Goal: Task Accomplishment & Management: Manage account settings

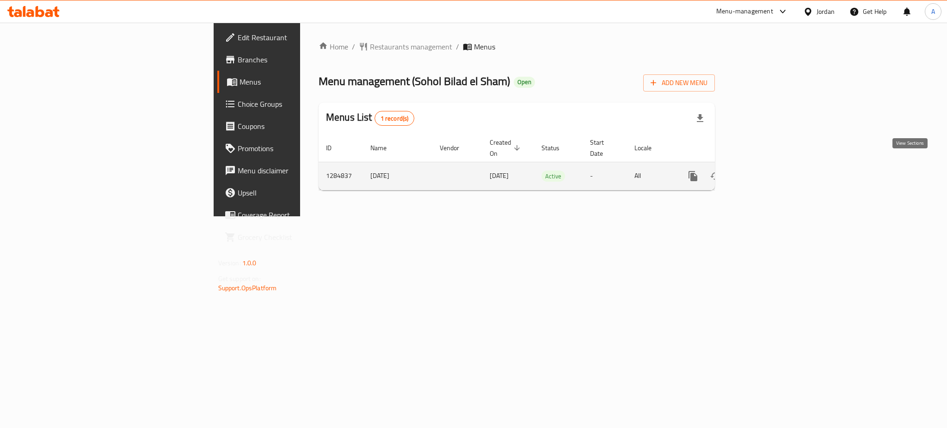
click at [766, 171] on icon "enhanced table" at bounding box center [759, 176] width 11 height 11
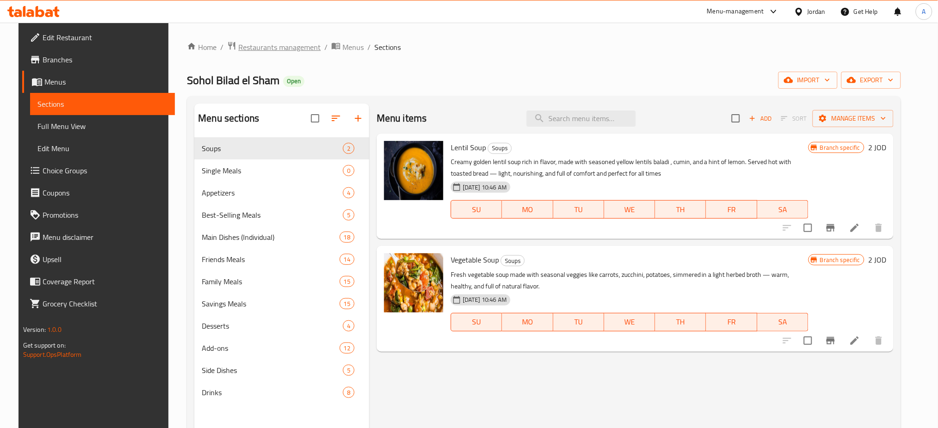
click at [294, 43] on span "Restaurants management" at bounding box center [279, 47] width 82 height 11
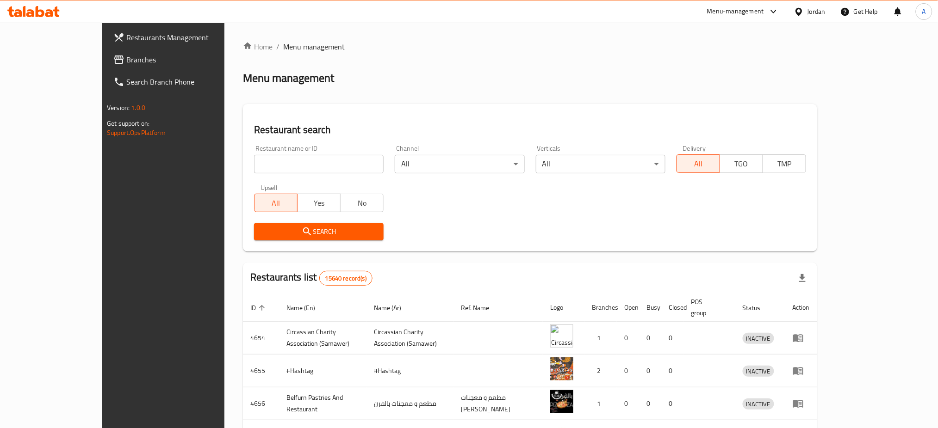
click at [283, 168] on div "Home / Menu management Menu management Restaurant search Restaurant name or ID …" at bounding box center [530, 354] width 574 height 626
click at [264, 164] on input "search" at bounding box center [319, 164] width 130 height 19
type input "ox burge"
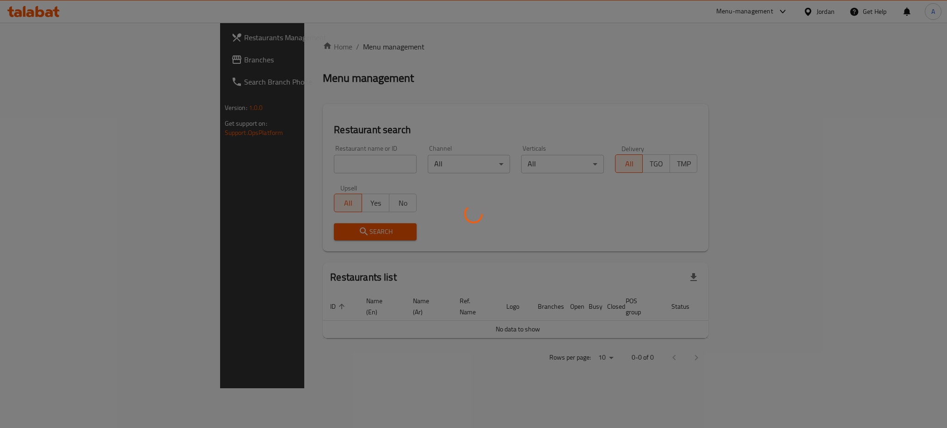
click at [313, 161] on div at bounding box center [473, 214] width 947 height 428
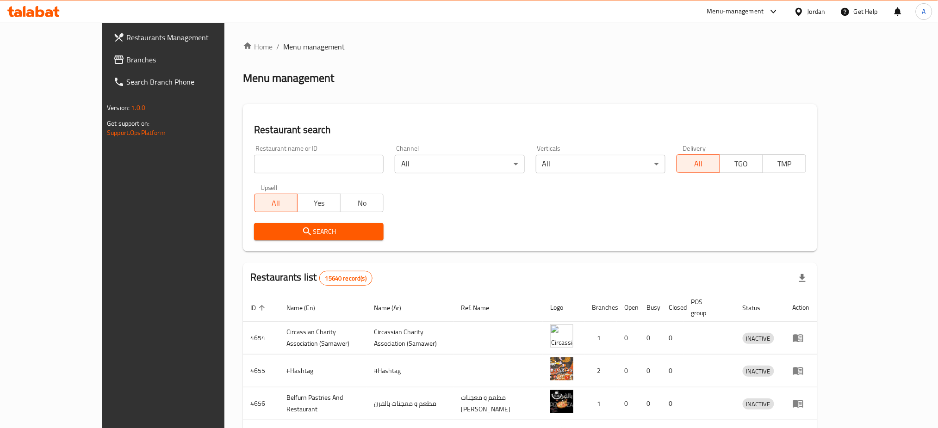
click at [309, 168] on div "Home / Menu management Menu management Restaurant search Restaurant name or ID …" at bounding box center [530, 354] width 574 height 626
click at [267, 162] on input "search" at bounding box center [319, 164] width 130 height 19
type input "ox burger"
click button "Search" at bounding box center [319, 231] width 130 height 17
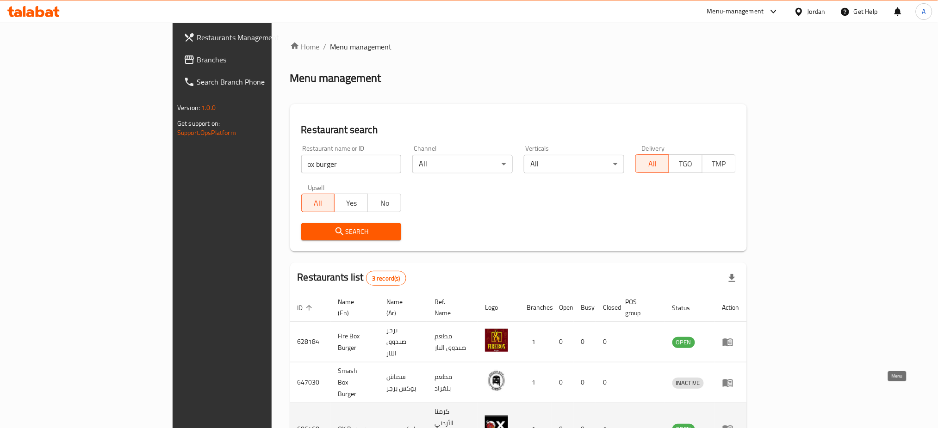
click at [733, 426] on icon "enhanced table" at bounding box center [728, 430] width 10 height 8
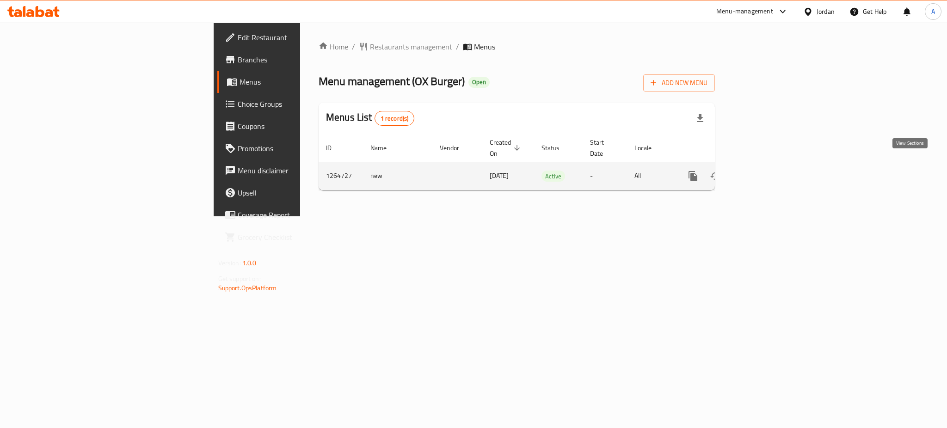
click at [764, 172] on icon "enhanced table" at bounding box center [760, 176] width 8 height 8
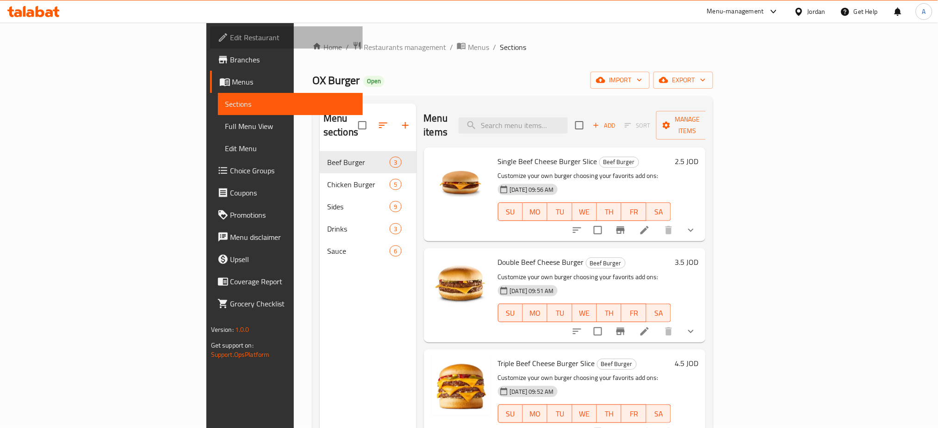
click at [230, 35] on span "Edit Restaurant" at bounding box center [292, 37] width 125 height 11
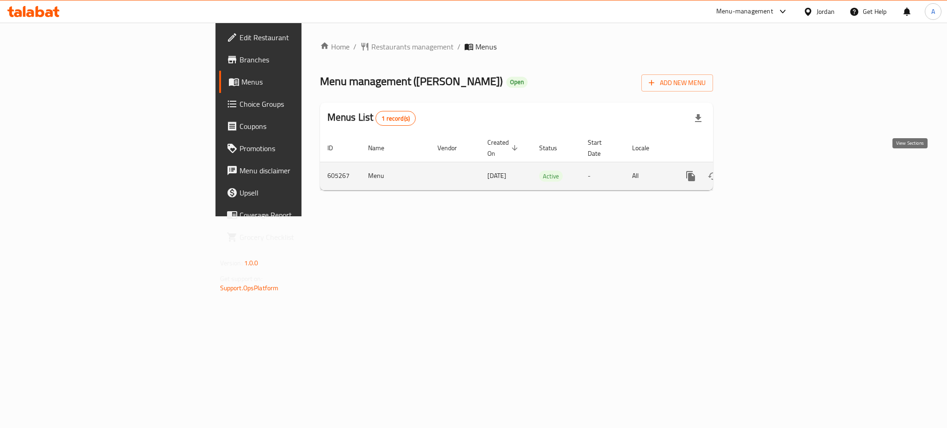
click at [769, 165] on link "enhanced table" at bounding box center [758, 176] width 22 height 22
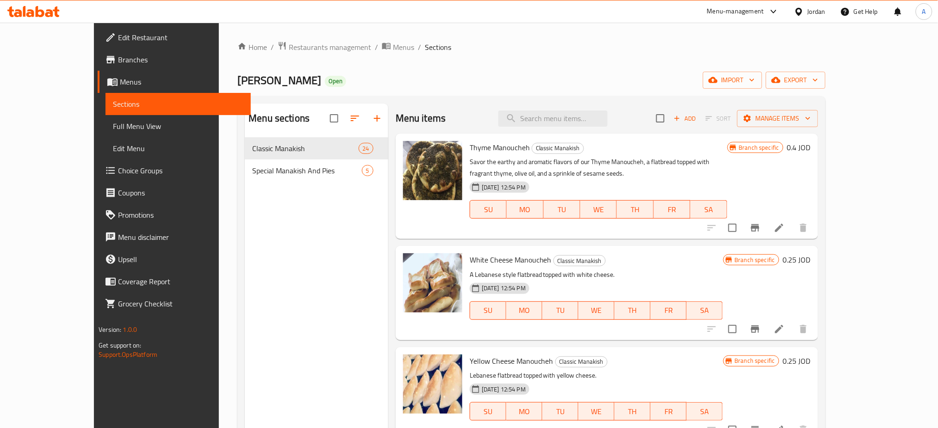
click at [118, 58] on span "Branches" at bounding box center [180, 59] width 125 height 11
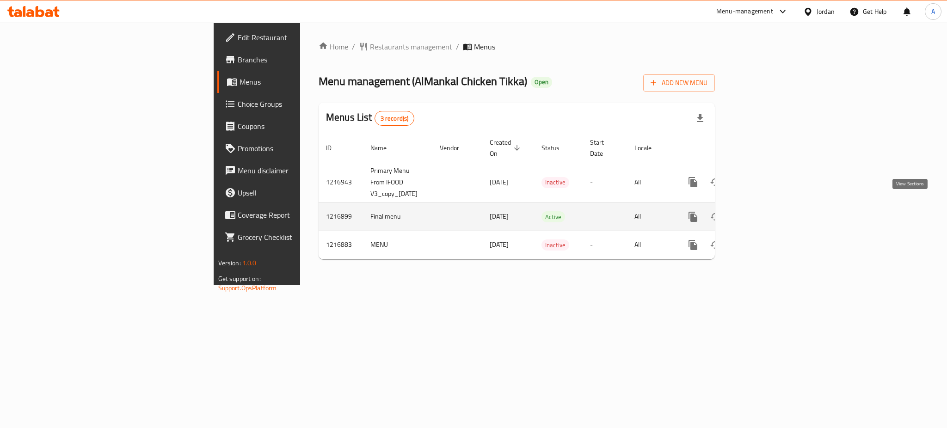
click at [766, 211] on icon "enhanced table" at bounding box center [759, 216] width 11 height 11
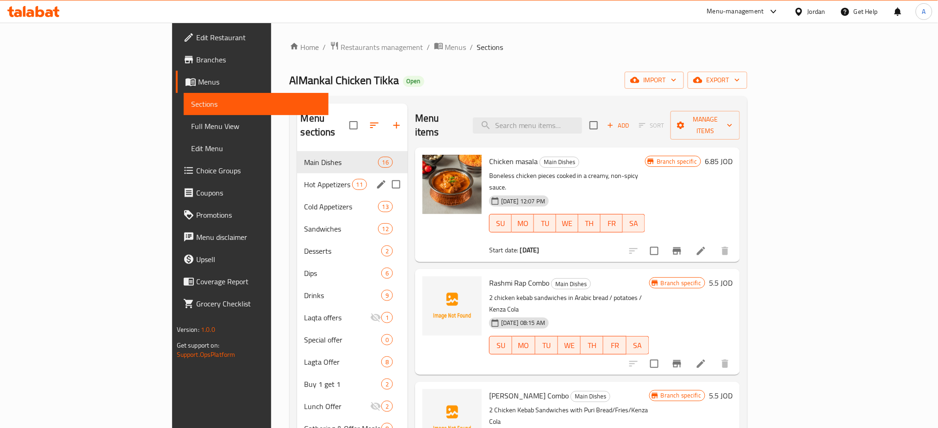
click at [304, 179] on span "Hot Appetizers" at bounding box center [328, 184] width 48 height 11
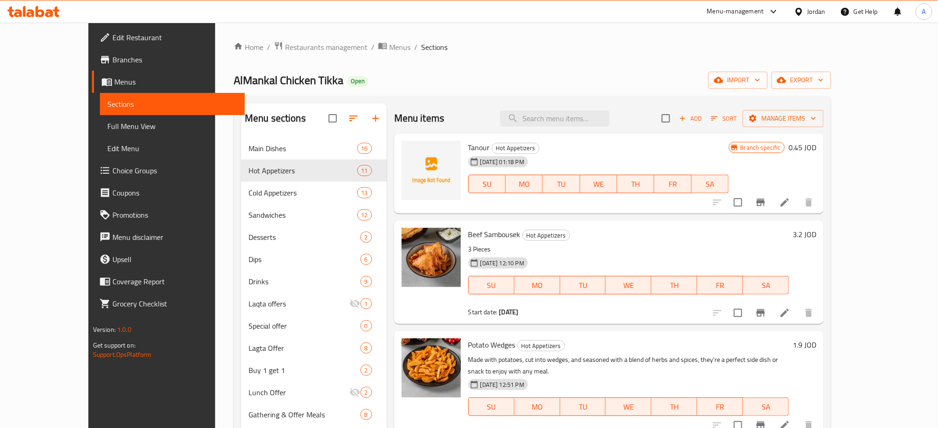
click at [261, 57] on div "Home / Restaurants management / Menus / Sections AlMankal Chicken Tikka Open im…" at bounding box center [532, 290] width 597 height 498
click at [285, 47] on span "Restaurants management" at bounding box center [326, 47] width 82 height 11
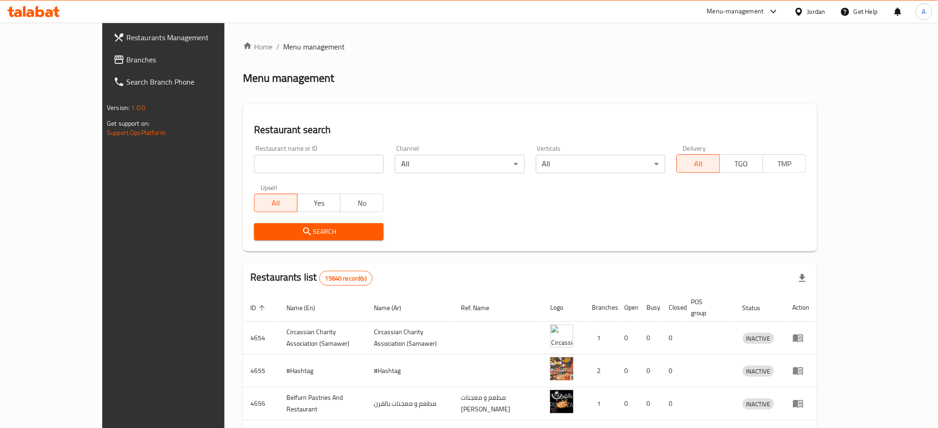
click at [817, 103] on div "Home / Menu management Menu management Restaurant search Restaurant name or ID …" at bounding box center [530, 354] width 574 height 626
click at [272, 155] on input "search" at bounding box center [319, 164] width 130 height 19
type input "f"
type input "sohol"
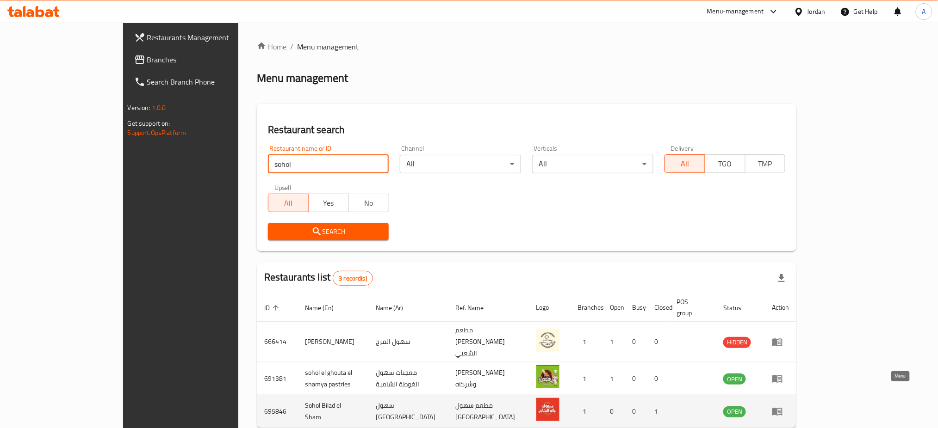
click at [789, 406] on link "enhanced table" at bounding box center [780, 411] width 17 height 11
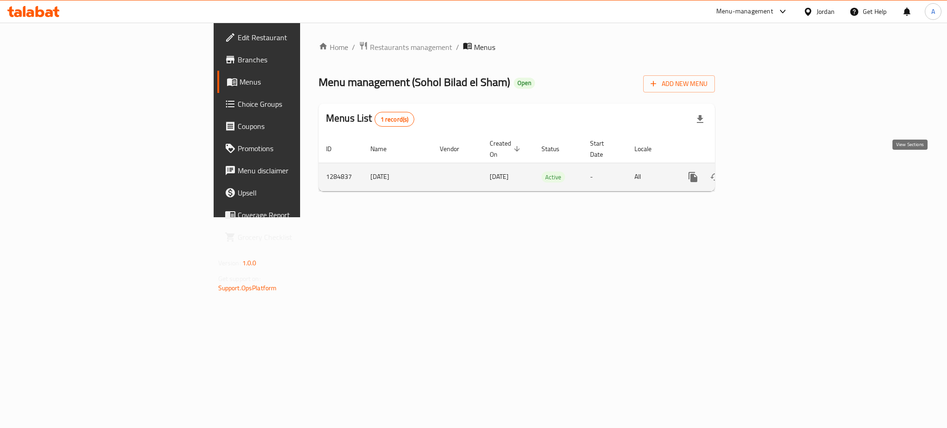
click at [766, 172] on icon "enhanced table" at bounding box center [759, 177] width 11 height 11
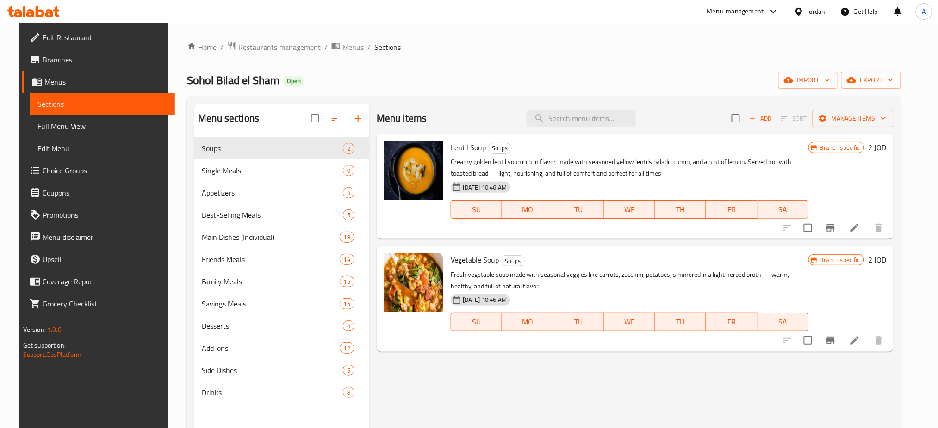
click at [43, 59] on span "Branches" at bounding box center [105, 59] width 125 height 11
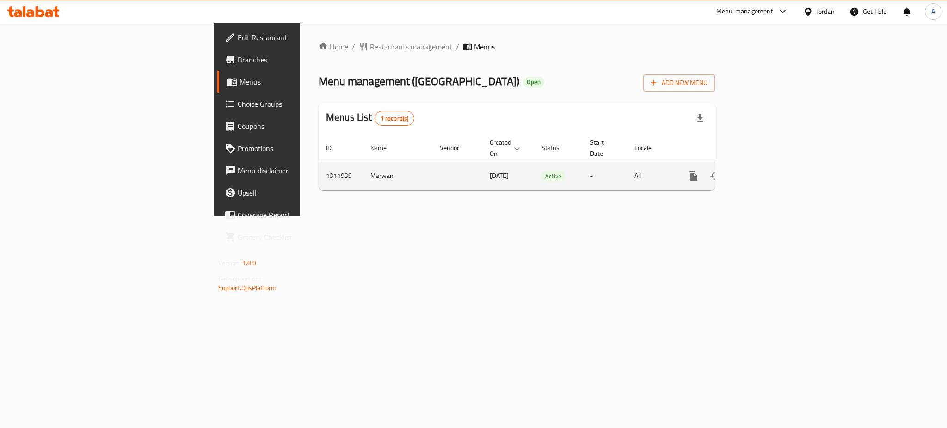
click at [764, 172] on icon "enhanced table" at bounding box center [760, 176] width 8 height 8
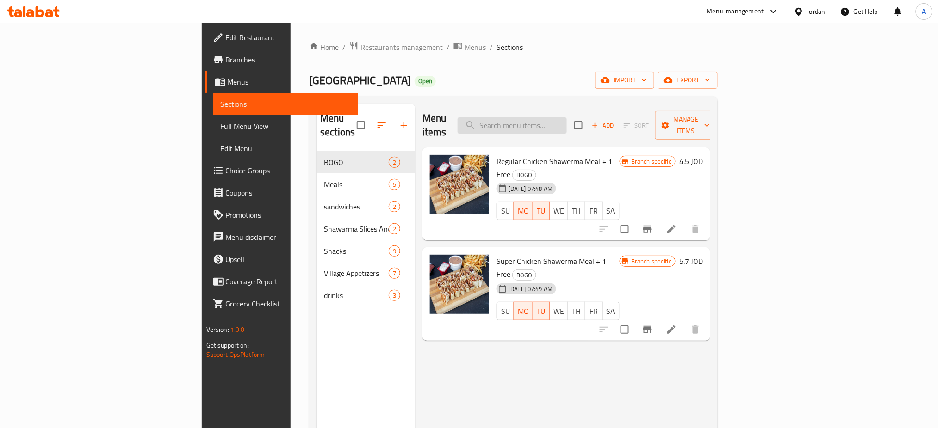
click at [556, 117] on input "search" at bounding box center [512, 125] width 109 height 16
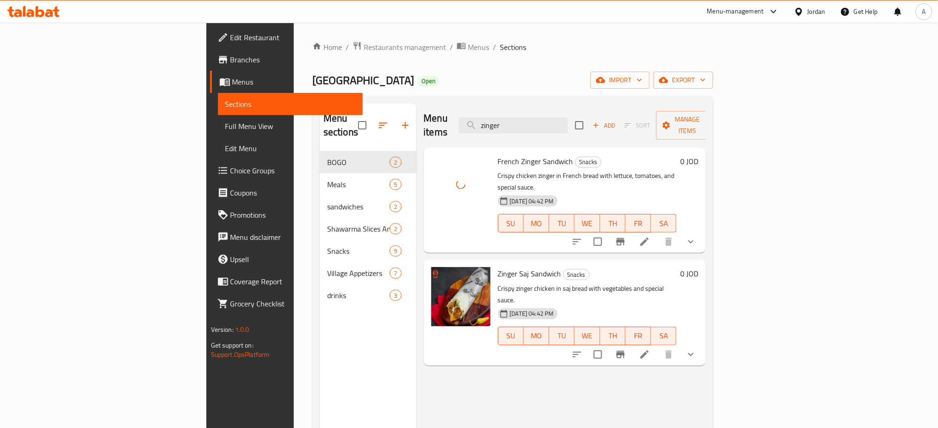
drag, startPoint x: 556, startPoint y: 129, endPoint x: 421, endPoint y: 130, distance: 134.6
click at [424, 130] on div "Menu items zinger Add Sort Manage items" at bounding box center [565, 126] width 282 height 44
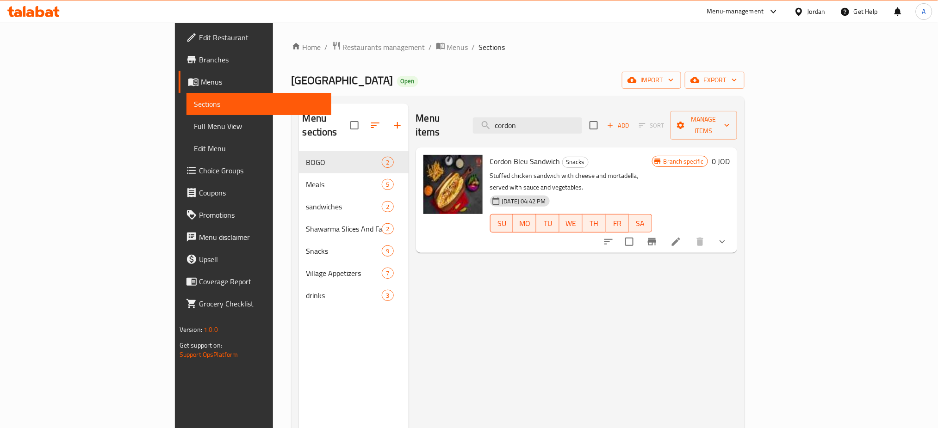
click at [553, 279] on div "Menu items cordon Add Sort Manage items Cordon Bleu Sandwich Snacks Stuffed chi…" at bounding box center [572, 318] width 329 height 428
click at [616, 111] on div "Menu items cordon Add Sort Manage items" at bounding box center [577, 126] width 322 height 44
click at [582, 117] on input "cordon" at bounding box center [527, 125] width 109 height 16
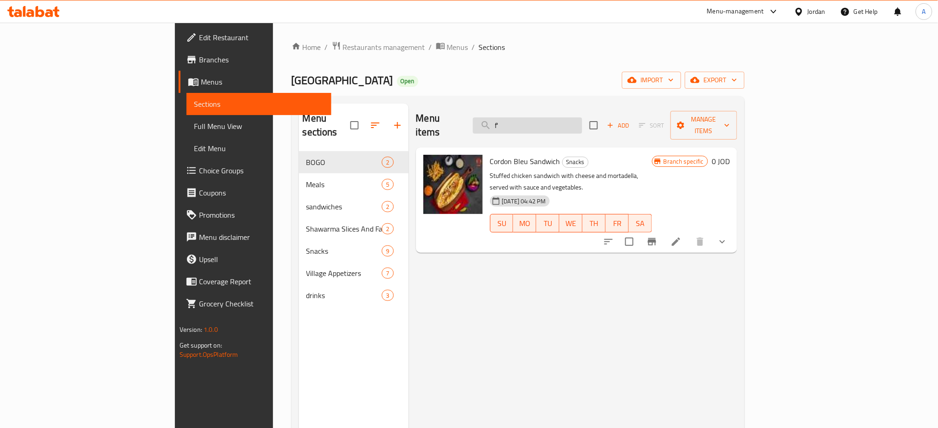
type input "f"
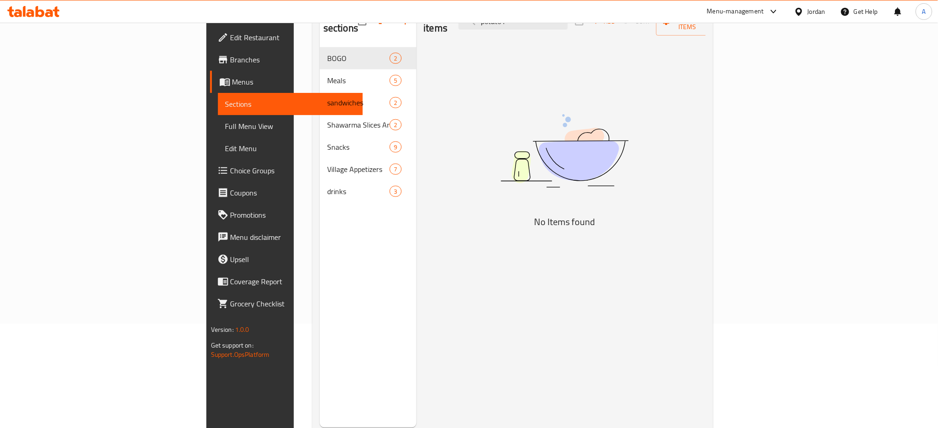
type input "potato1"
click at [360, 221] on div "Menu sections BOGO 2 Meals 5 sandwiches 2 Shawarma Slices And Fattat 2 Snacks 9…" at bounding box center [368, 214] width 97 height 428
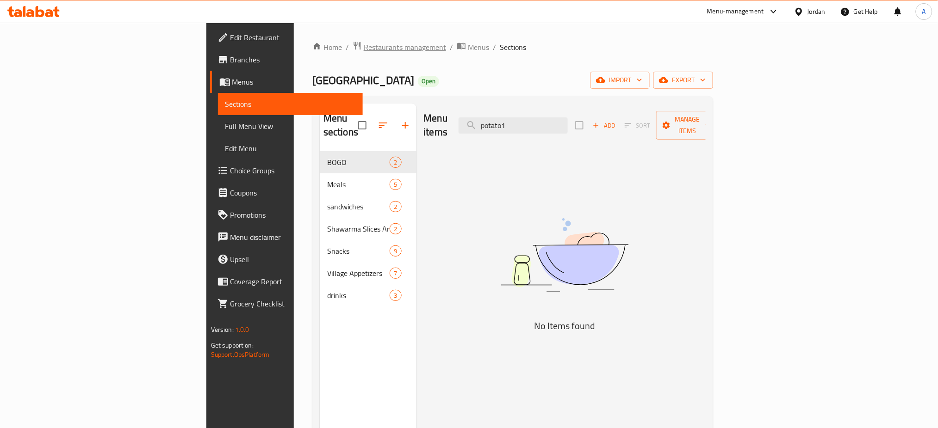
click at [364, 53] on span "Restaurants management" at bounding box center [405, 47] width 82 height 11
